Goal: Navigation & Orientation: Find specific page/section

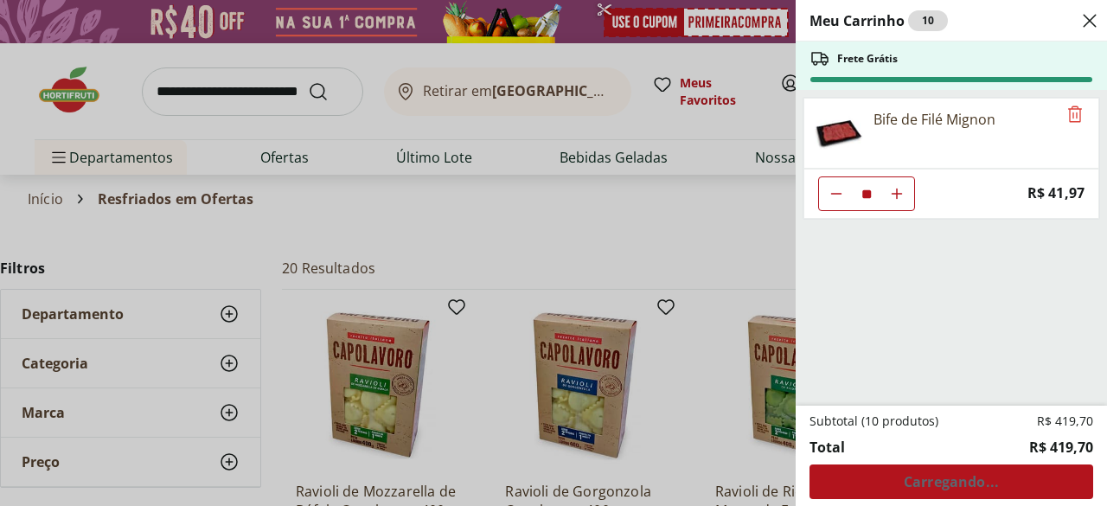
select select "**********"
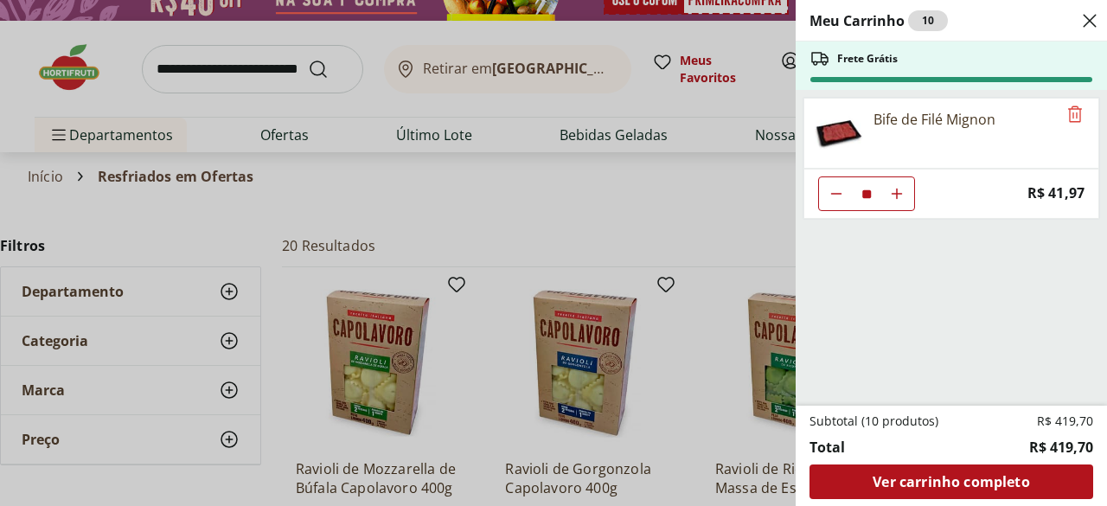
click at [1086, 19] on icon "Close" at bounding box center [1089, 20] width 21 height 21
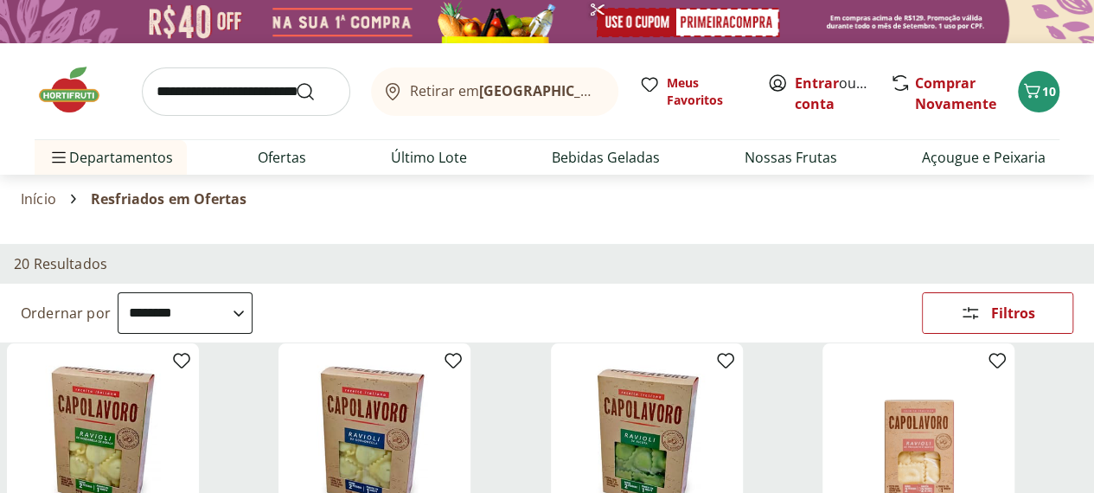
click at [67, 72] on img at bounding box center [78, 90] width 86 height 52
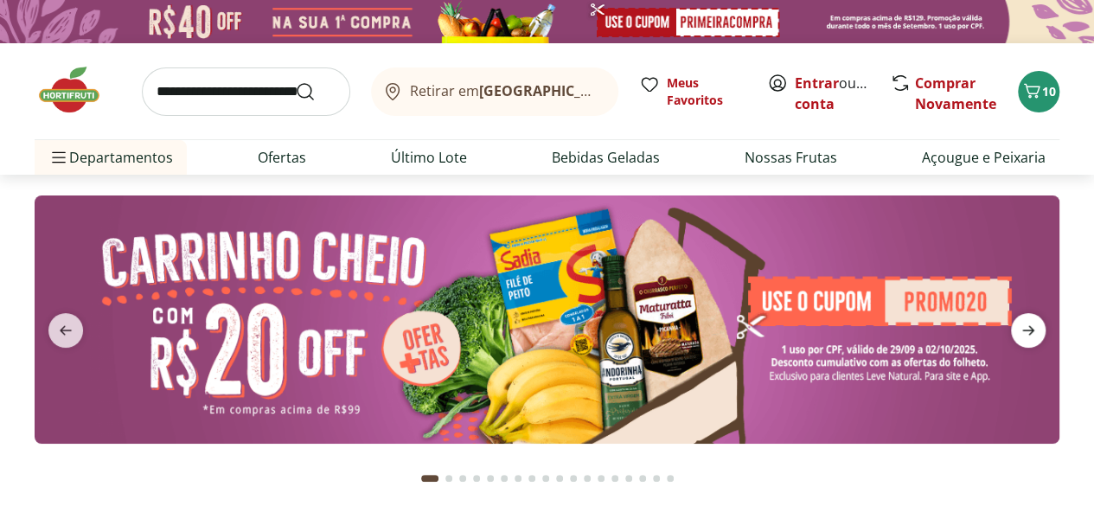
click at [1041, 334] on span "next" at bounding box center [1028, 330] width 35 height 35
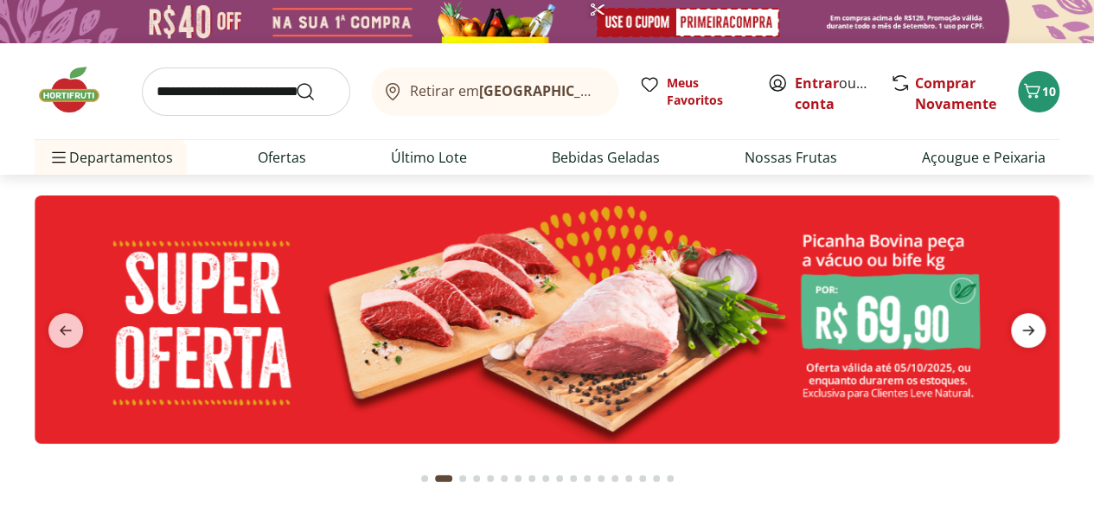
click at [1022, 341] on span "next" at bounding box center [1028, 330] width 35 height 35
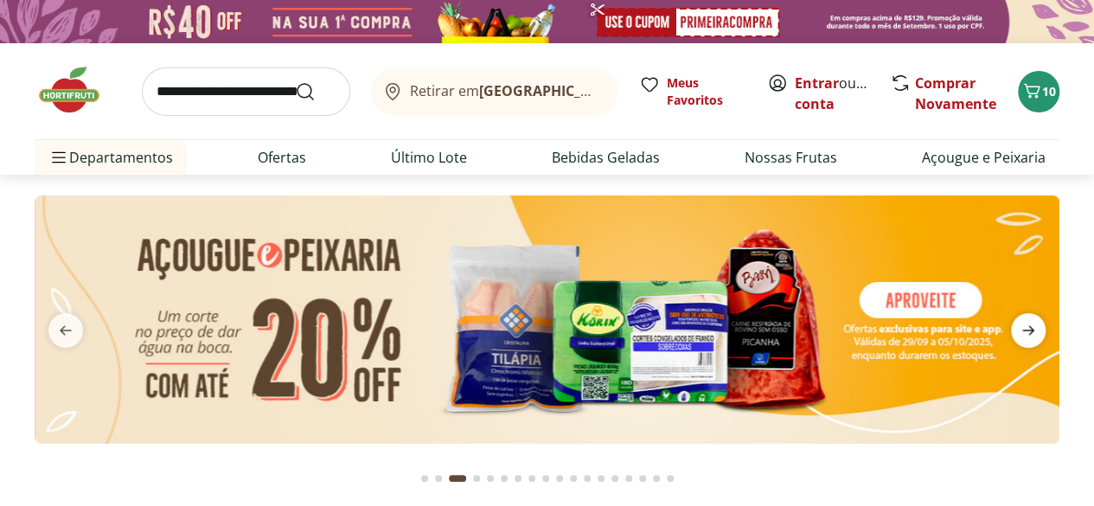
click at [1024, 346] on span "next" at bounding box center [1028, 330] width 35 height 35
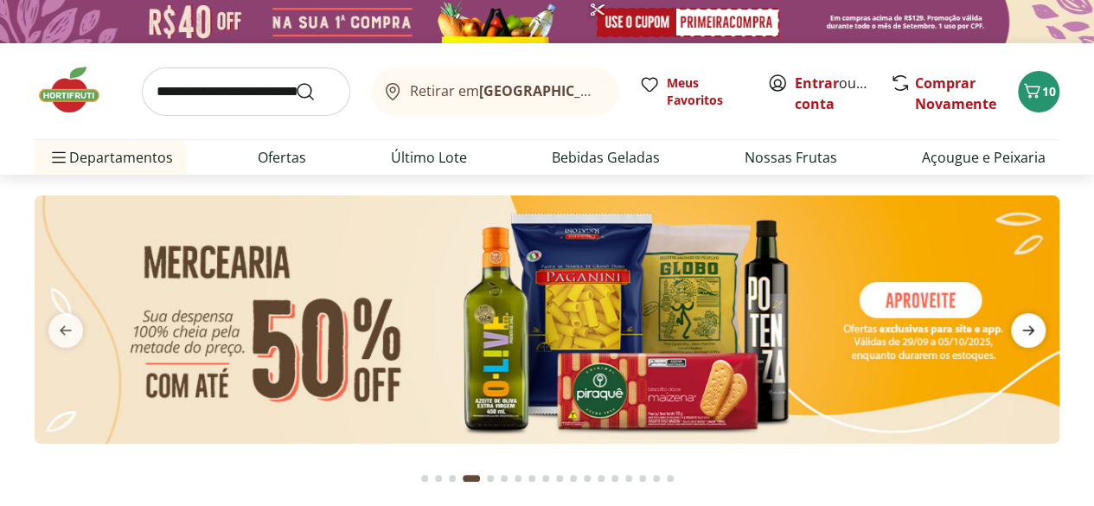
click at [1020, 342] on span "next" at bounding box center [1028, 330] width 35 height 35
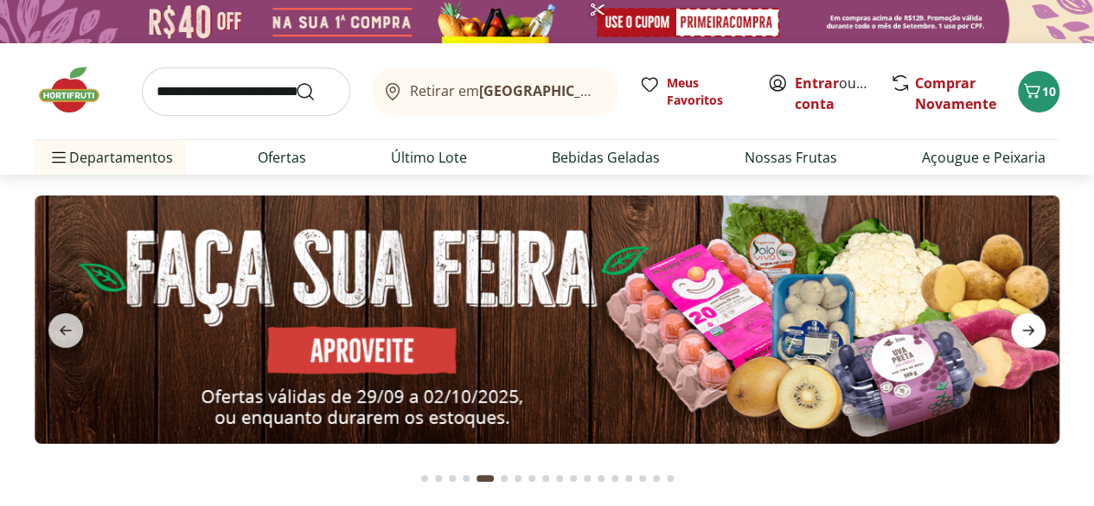
click at [1019, 342] on span "next" at bounding box center [1028, 330] width 35 height 35
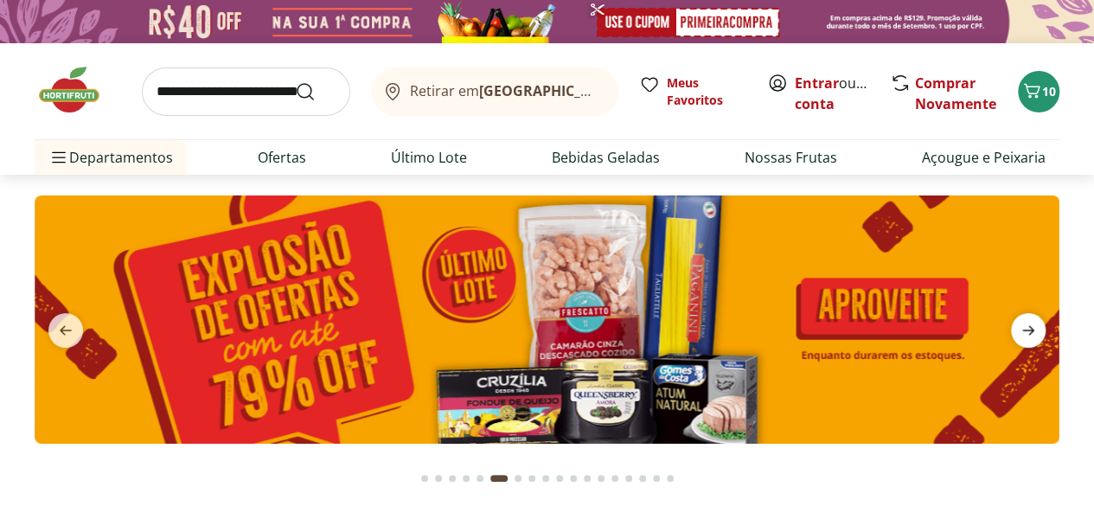
click at [1022, 339] on icon "next" at bounding box center [1027, 330] width 21 height 21
